Goal: Task Accomplishment & Management: Use online tool/utility

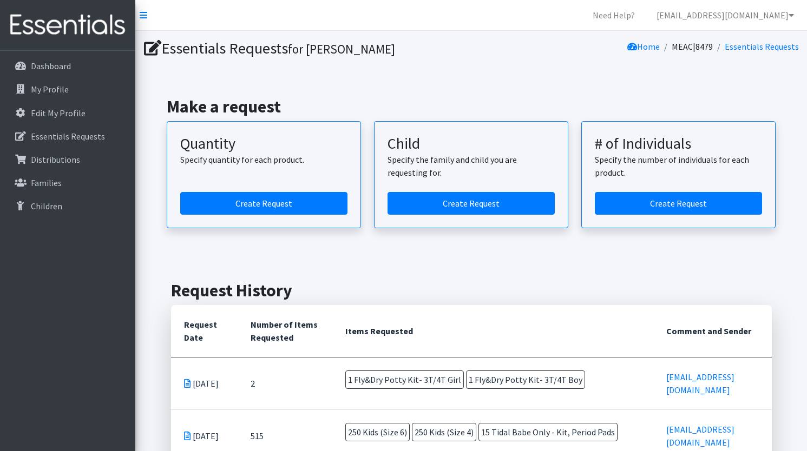
click at [442, 73] on div "Make a request Quantity Specify quantity for each product. Create Request Child…" at bounding box center [471, 162] width 663 height 184
click at [64, 68] on p "Dashboard" at bounding box center [51, 66] width 40 height 11
